Goal: Information Seeking & Learning: Learn about a topic

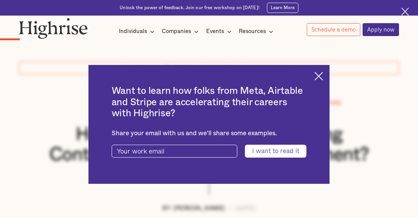
scroll to position [501, 0]
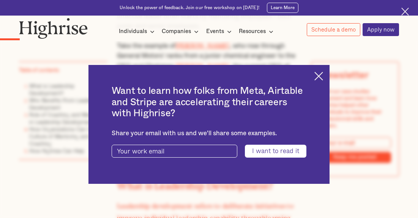
click at [323, 73] on img at bounding box center [318, 76] width 9 height 9
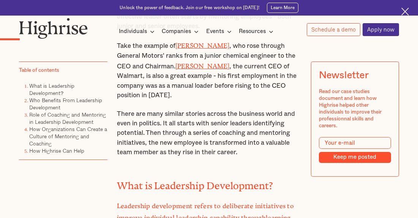
click at [66, 117] on li "Role of Coaching and Mentoring in Leadership Development" at bounding box center [68, 118] width 78 height 14
click at [66, 117] on link "Role of Coaching and Mentoring in Leadership Development" at bounding box center [67, 117] width 77 height 15
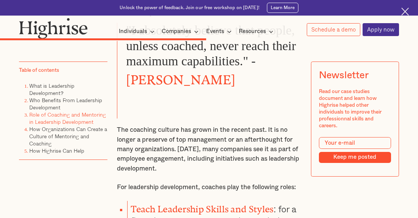
scroll to position [2308, 0]
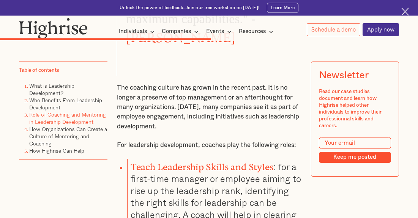
click at [187, 83] on p "The coaching culture has grown in the recent past. It is no longer a preserve o…" at bounding box center [209, 107] width 184 height 48
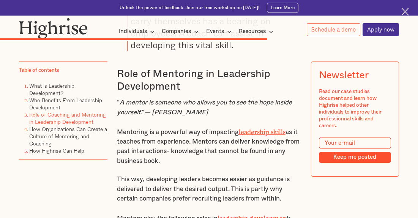
scroll to position [2841, 0]
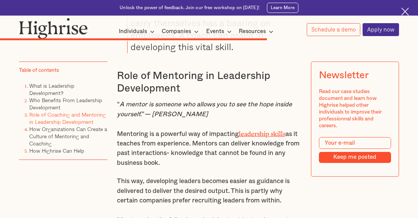
click at [140, 128] on p "Mentoring is a powerful way of impacting leadership skills as it teaches from e…" at bounding box center [209, 147] width 184 height 39
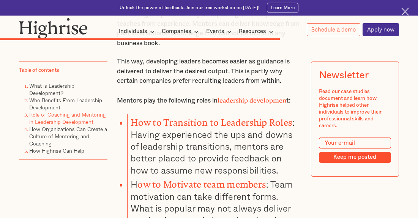
scroll to position [2961, 0]
click at [138, 148] on li "How to Transition to Leadership Roles : Having experienced the ups and downs of…" at bounding box center [214, 145] width 174 height 62
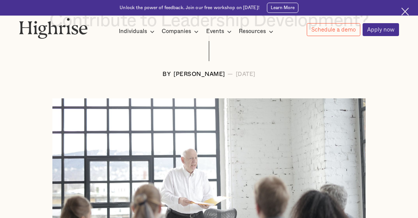
scroll to position [0, 0]
